Goal: Information Seeking & Learning: Learn about a topic

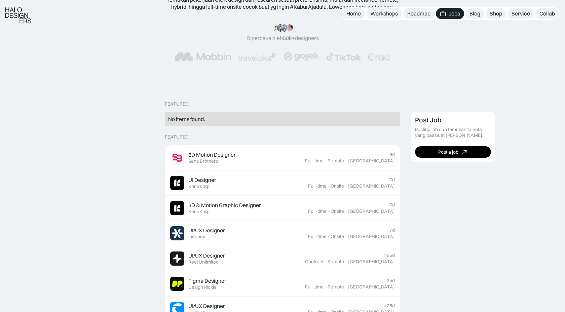
scroll to position [83, 0]
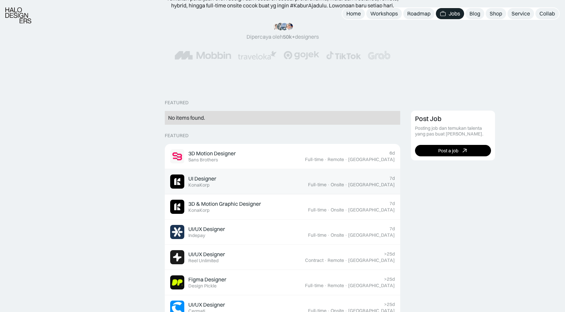
click at [268, 177] on div "UI Designer Featured KonaKorp" at bounding box center [239, 182] width 138 height 14
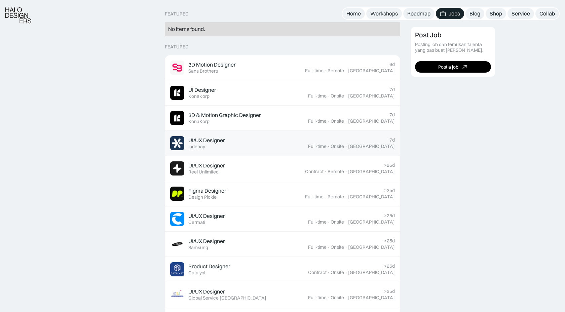
scroll to position [174, 0]
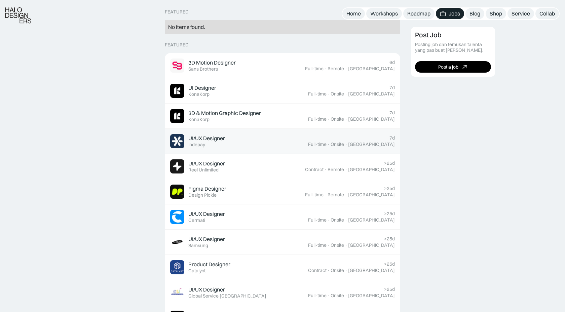
click at [273, 165] on div "UI/UX Designer Featured Reel Unlimited" at bounding box center [237, 166] width 135 height 14
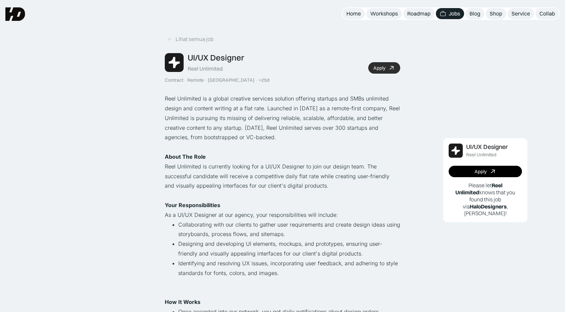
click at [387, 65] on link "Apply" at bounding box center [384, 67] width 32 height 11
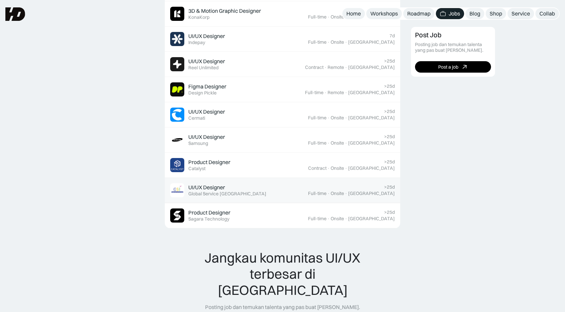
scroll to position [273, 0]
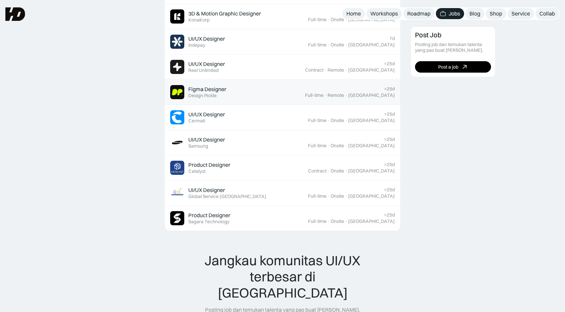
click at [305, 98] on div "Figma Designer Featured Design Pickle" at bounding box center [237, 92] width 135 height 14
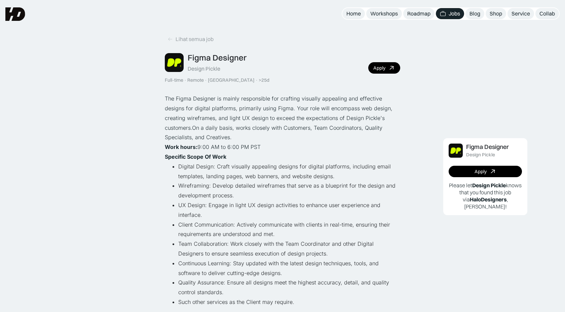
click at [383, 74] on div "Figma Designer Design Pickle Full-time · Remote · Indonesia · >25d Apply" at bounding box center [283, 68] width 236 height 30
click at [387, 69] on link "Apply" at bounding box center [384, 67] width 32 height 11
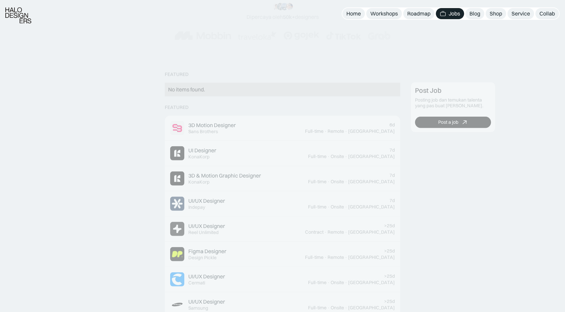
scroll to position [176, 0]
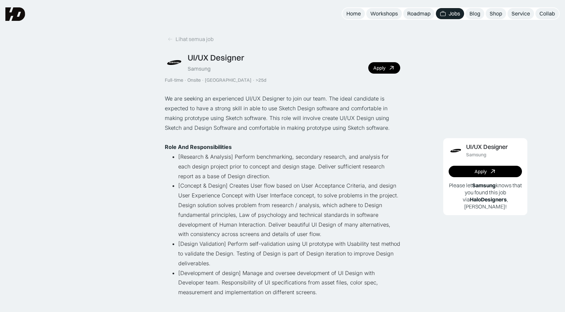
click at [394, 62] on div "UI/UX Designer Samsung Full-time · Onsite · [GEOGRAPHIC_DATA] · >25d Apply" at bounding box center [283, 68] width 236 height 30
click at [389, 65] on icon at bounding box center [392, 68] width 10 height 10
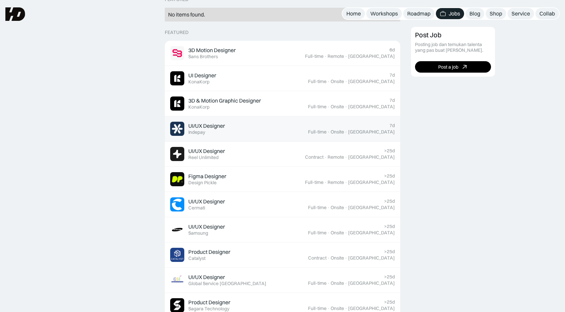
scroll to position [176, 0]
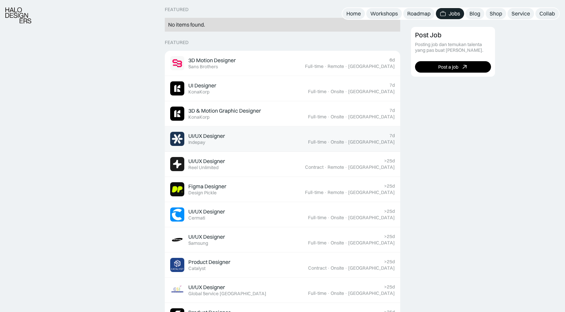
click at [308, 141] on div "UI/UX Designer Featured Indepay" at bounding box center [239, 139] width 138 height 14
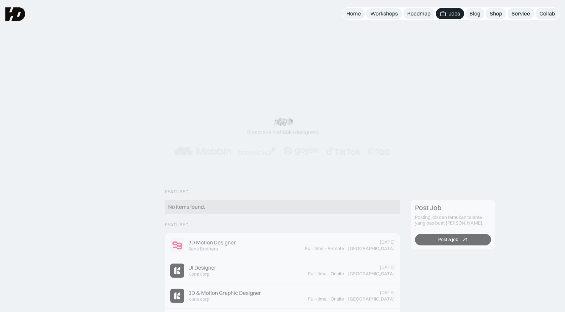
scroll to position [179, 0]
